Goal: Check status: Check status

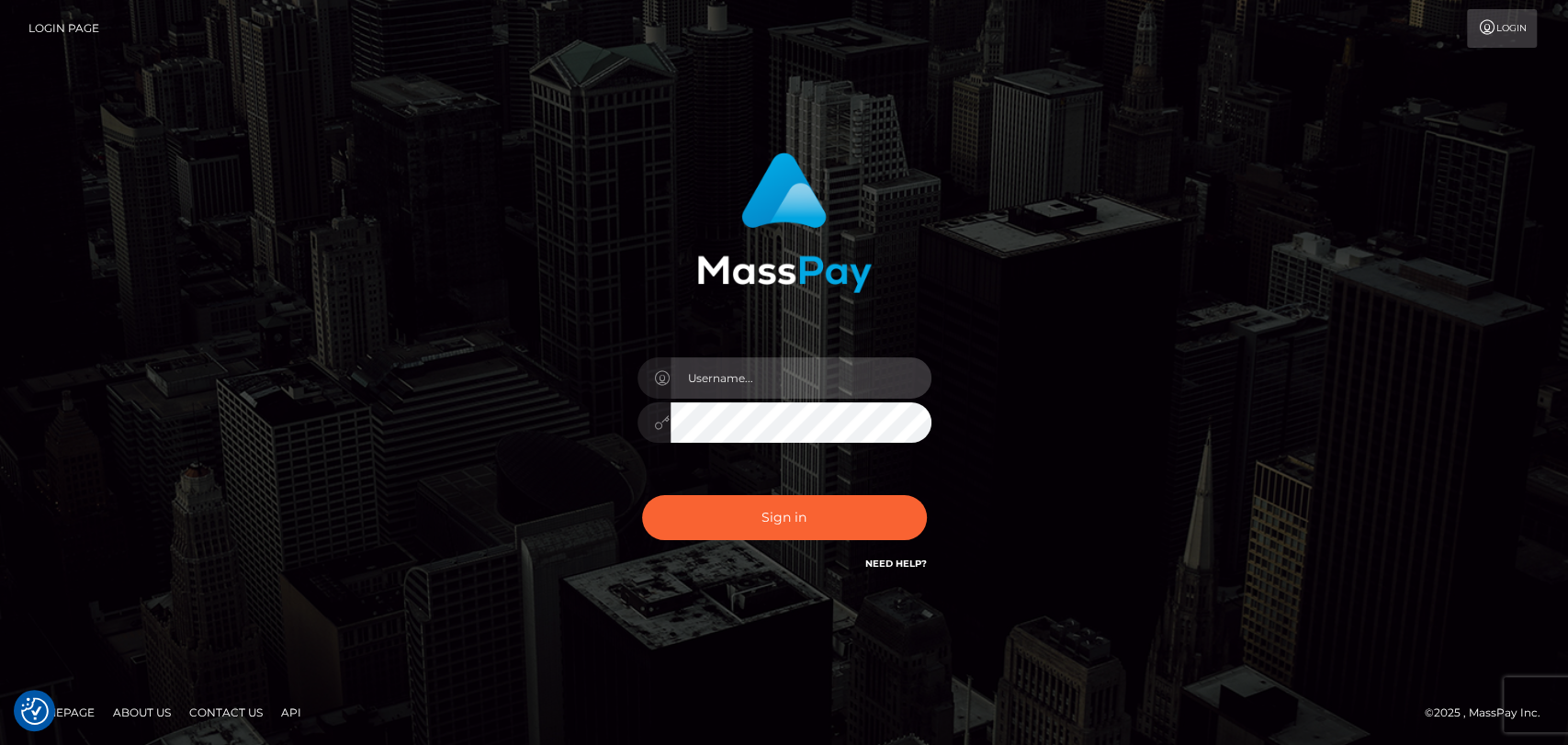
click at [705, 369] on input "text" at bounding box center [801, 377] width 261 height 41
type input "mdem"
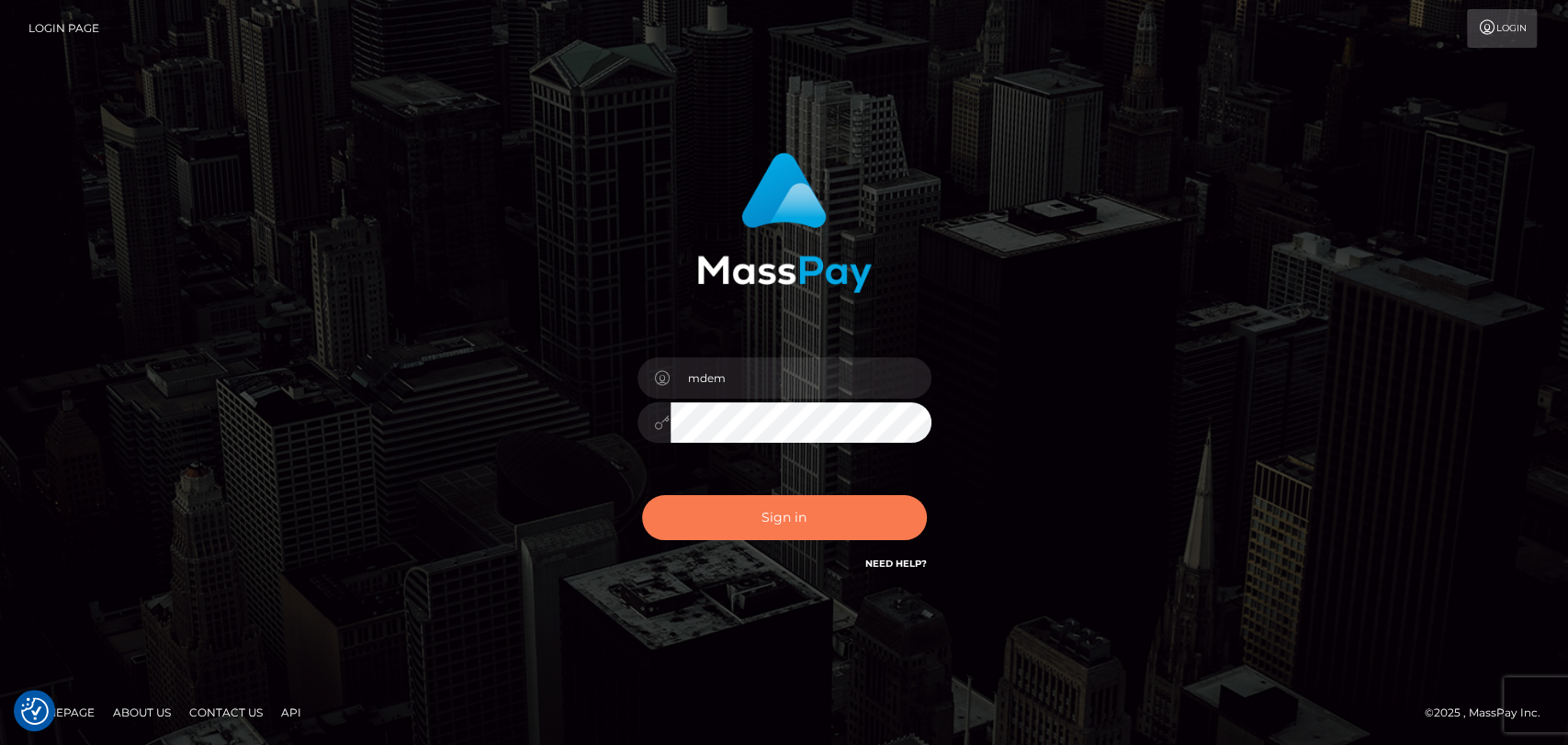
click at [812, 523] on button "Sign in" at bounding box center [784, 517] width 285 height 45
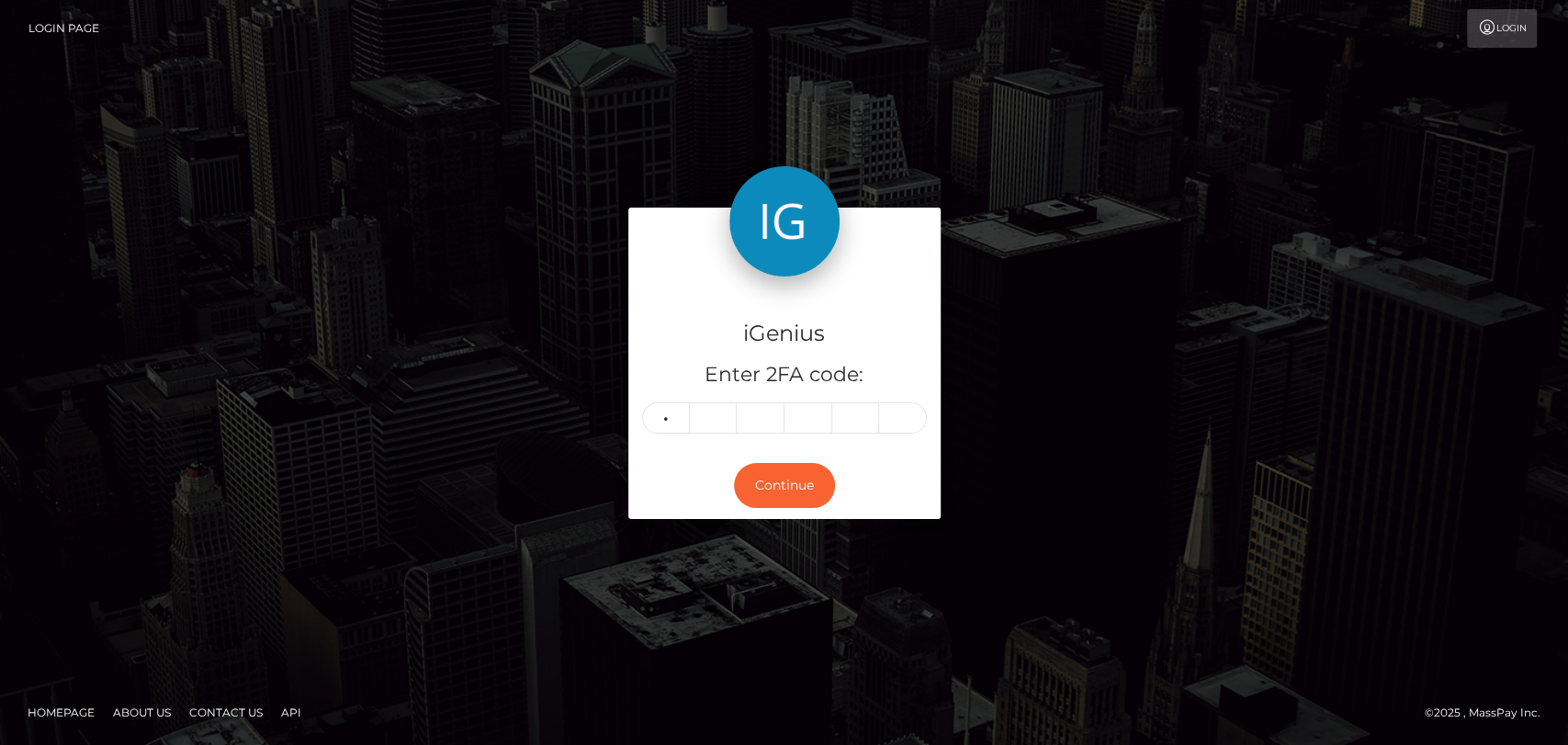
type input "4"
type input "1"
type input "9"
type input "8"
type input "1"
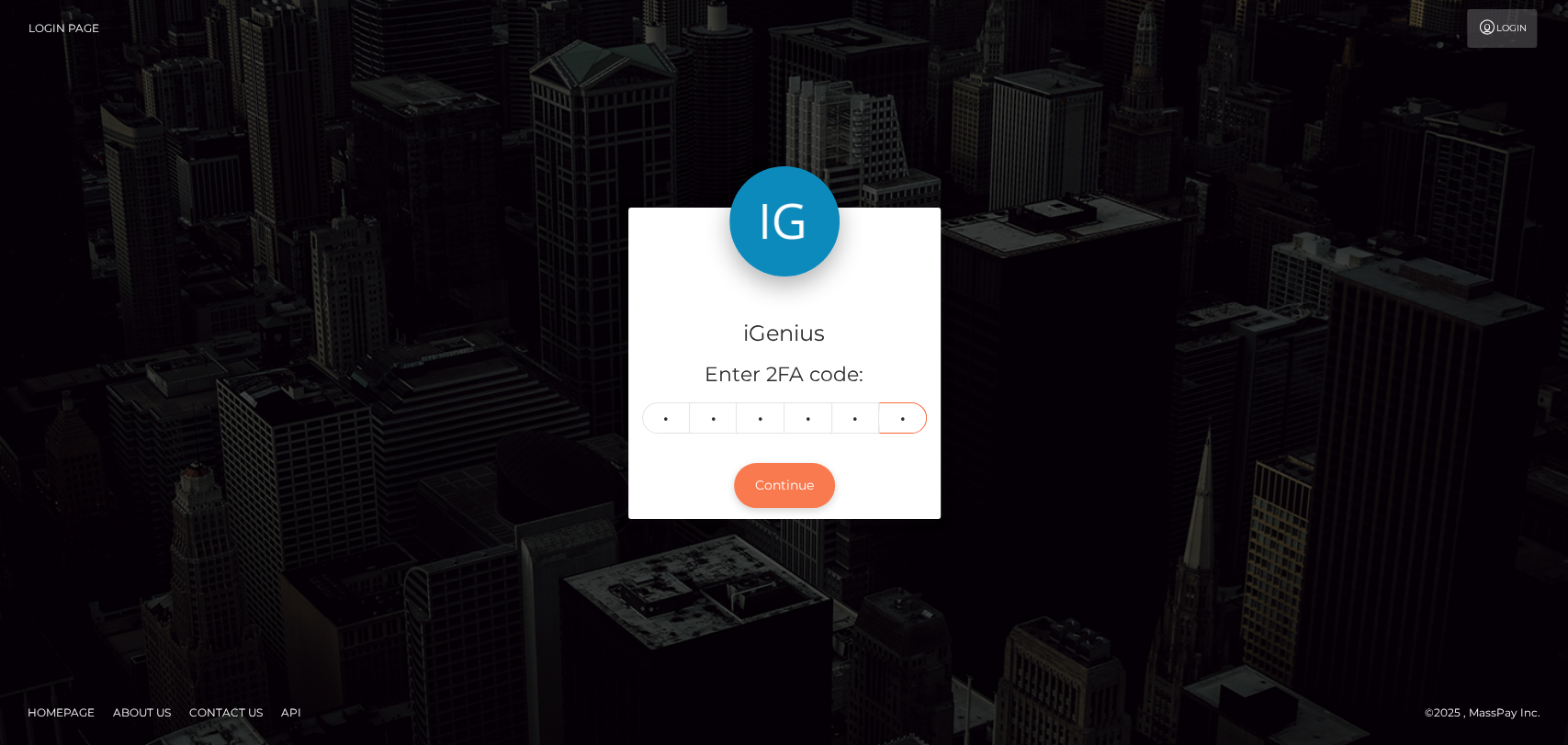
type input "8"
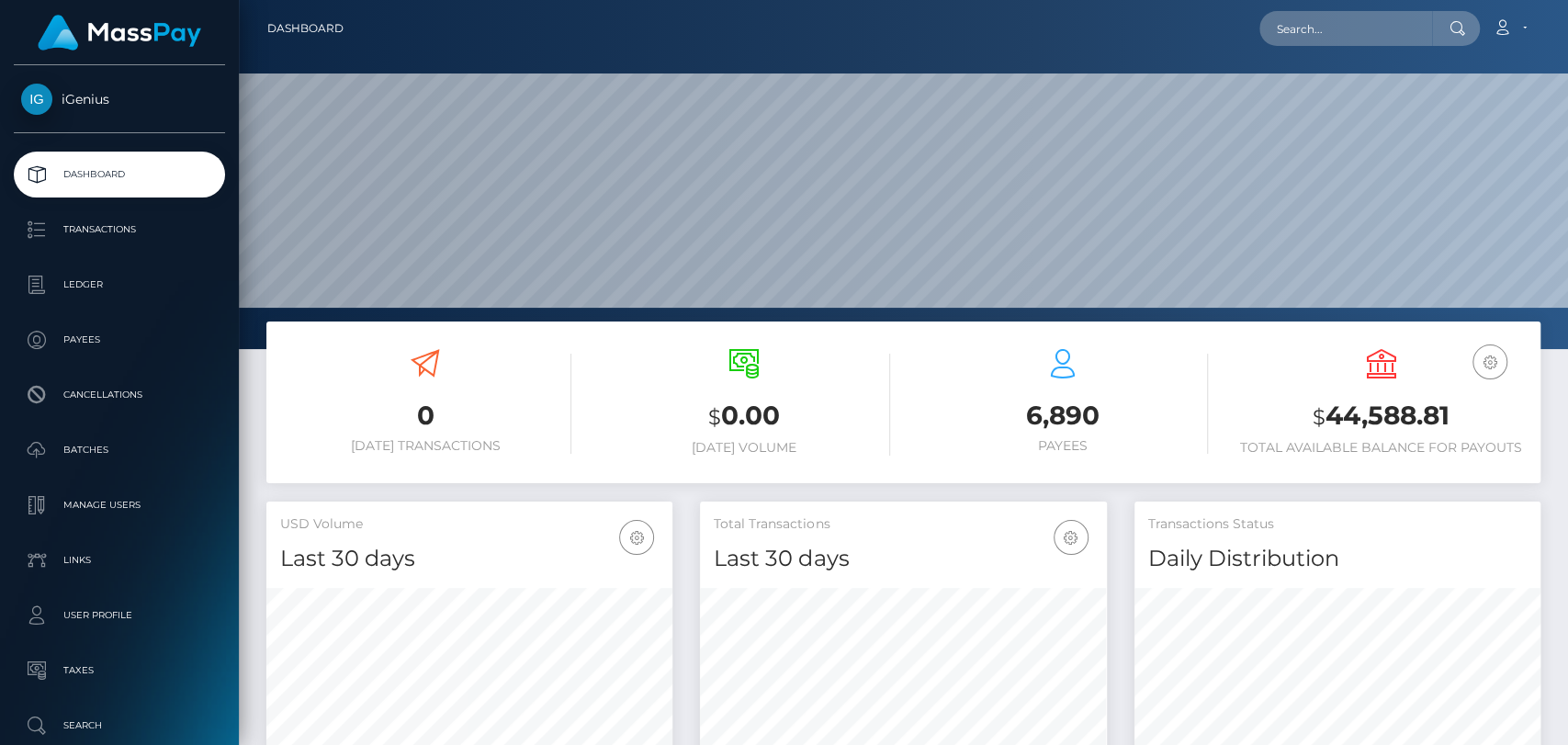
scroll to position [324, 407]
drag, startPoint x: 1294, startPoint y: 421, endPoint x: 1397, endPoint y: 416, distance: 103.1
click at [1441, 407] on h3 "$ 44,588.81" at bounding box center [1381, 417] width 291 height 38
drag, startPoint x: 1397, startPoint y: 416, endPoint x: 1424, endPoint y: 422, distance: 27.7
click at [1424, 422] on h3 "$ 44,588.81" at bounding box center [1381, 417] width 291 height 38
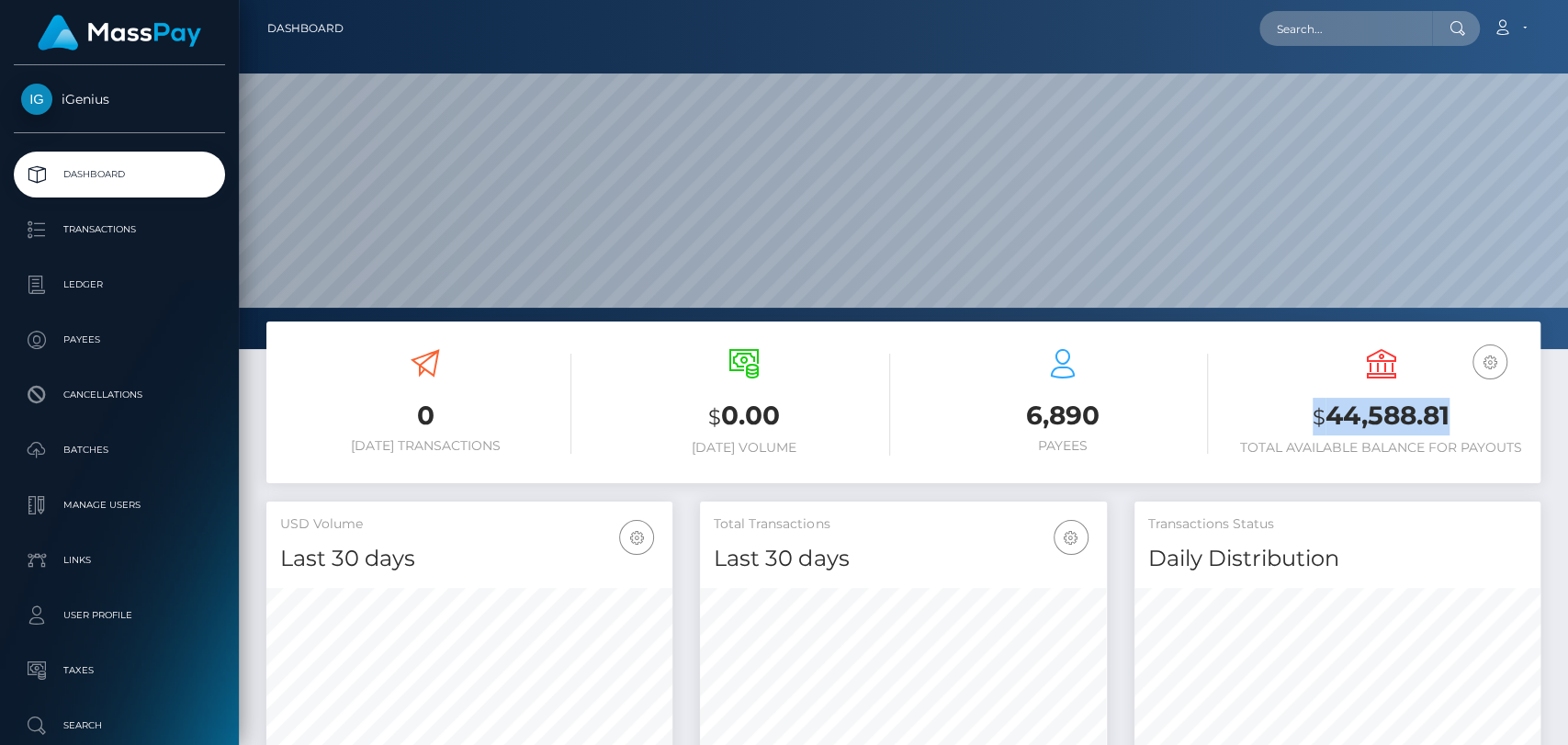
drag, startPoint x: 1478, startPoint y: 413, endPoint x: 1277, endPoint y: 415, distance: 201.0
click at [1277, 415] on h3 "$ 44,588.81" at bounding box center [1381, 417] width 291 height 38
copy h3 "$ 44,588.81"
